Goal: Transaction & Acquisition: Purchase product/service

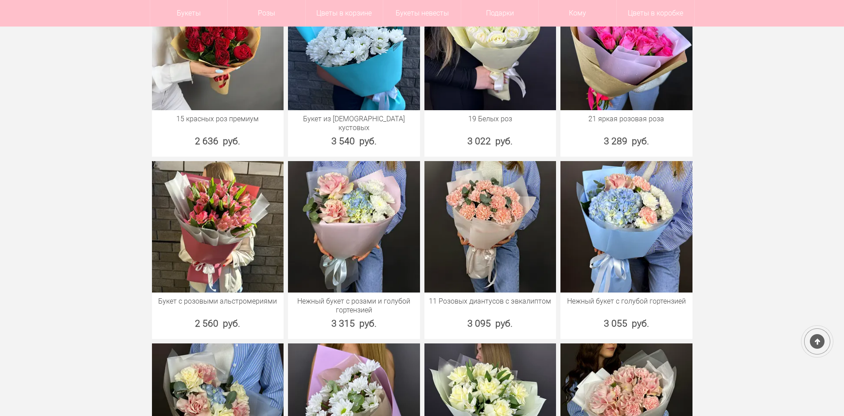
scroll to position [1843, 0]
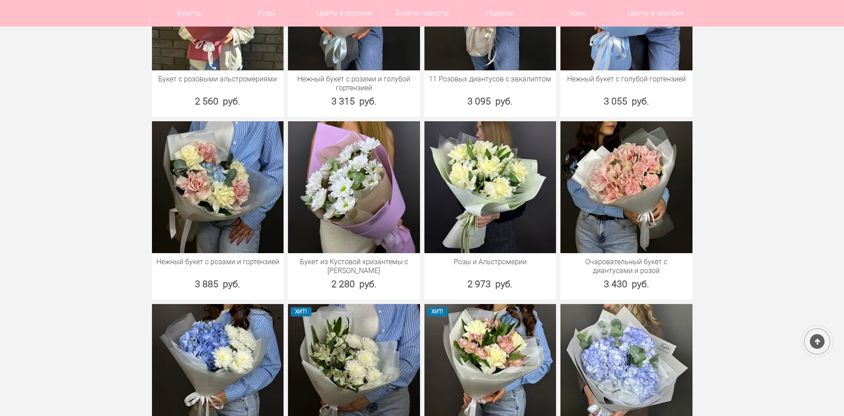
drag, startPoint x: 850, startPoint y: 96, endPoint x: 850, endPoint y: 135, distance: 39.4
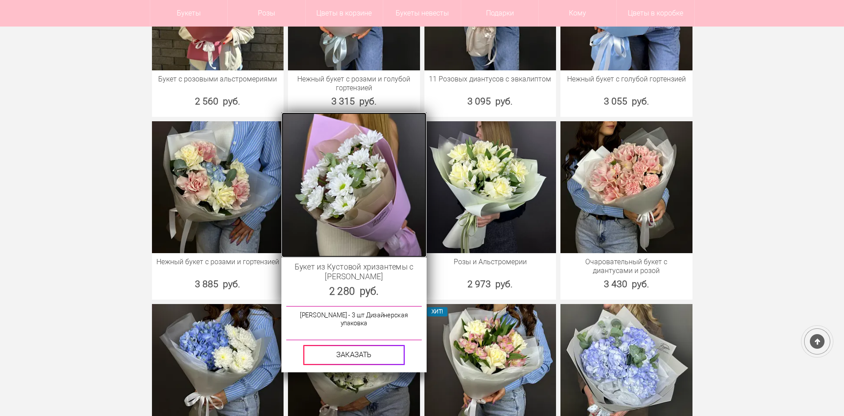
click at [372, 156] on img at bounding box center [353, 184] width 145 height 145
